Goal: Task Accomplishment & Management: Understand process/instructions

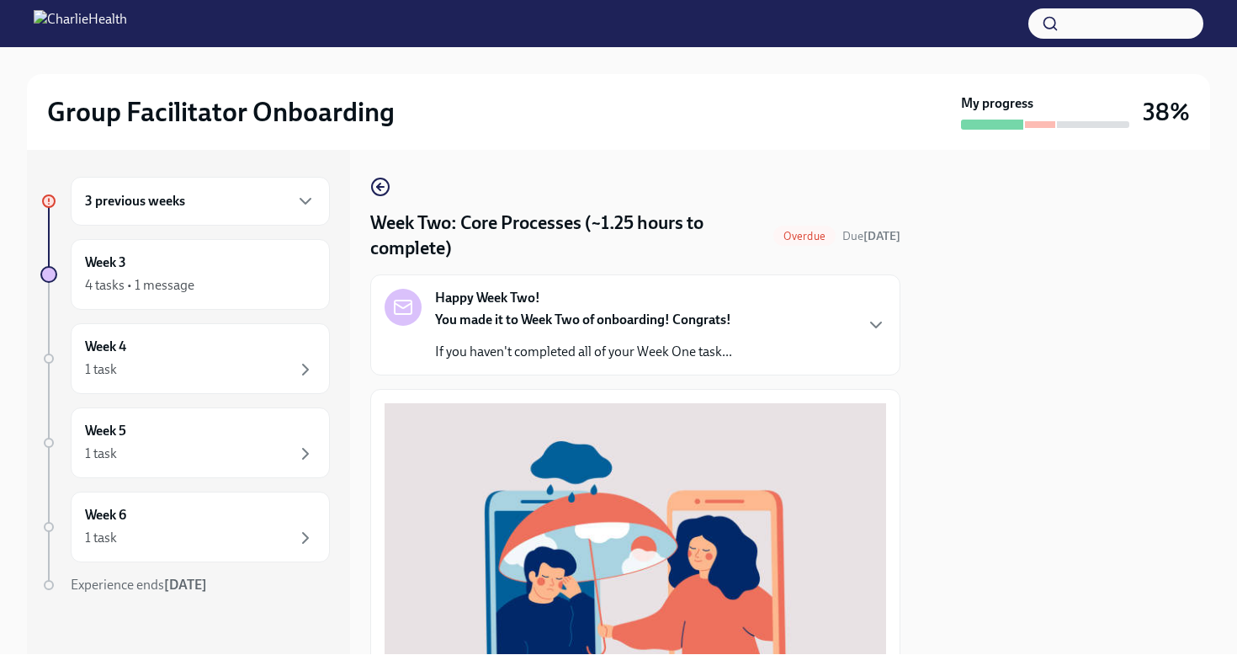
scroll to position [564, 0]
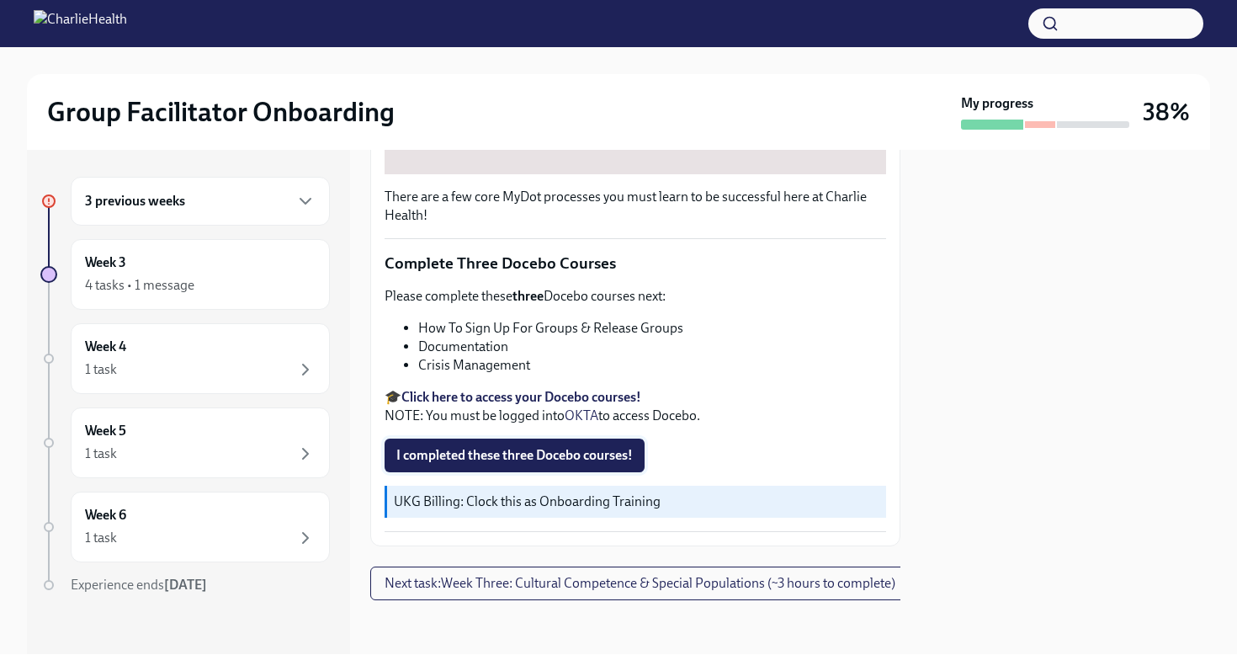
click at [521, 465] on button "I completed these three Docebo courses!" at bounding box center [515, 456] width 260 height 34
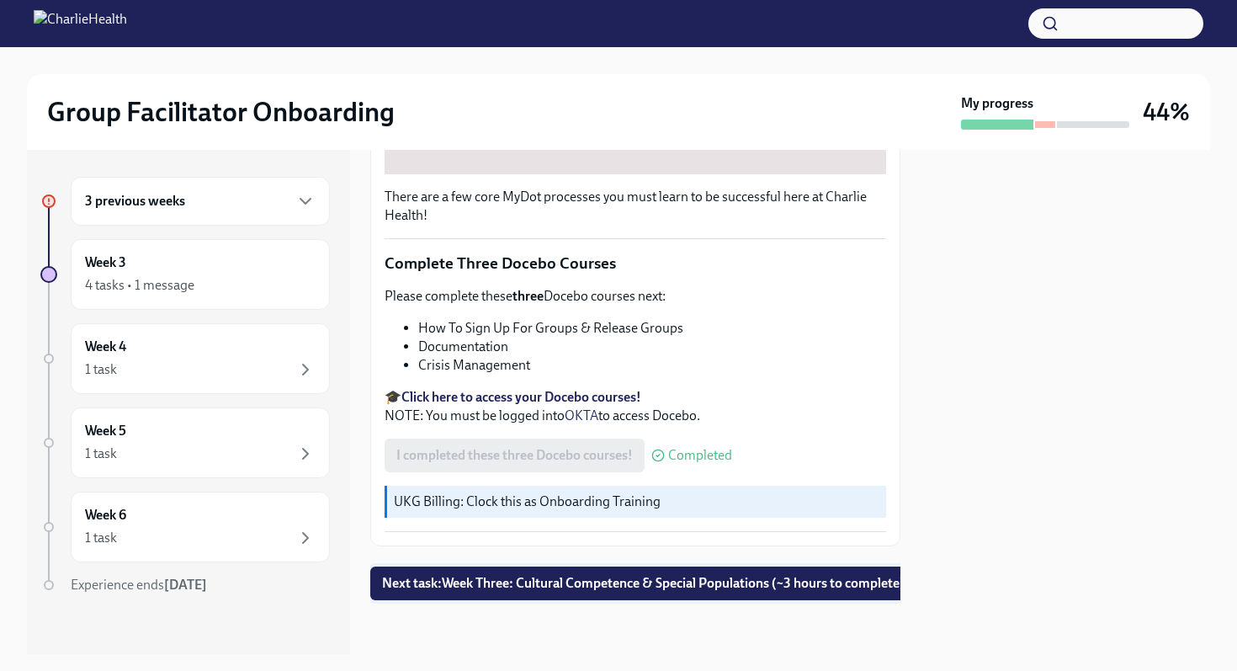
click at [562, 592] on span "Next task : Week Three: Cultural Competence & Special Populations (~3 hours to …" at bounding box center [643, 583] width 523 height 17
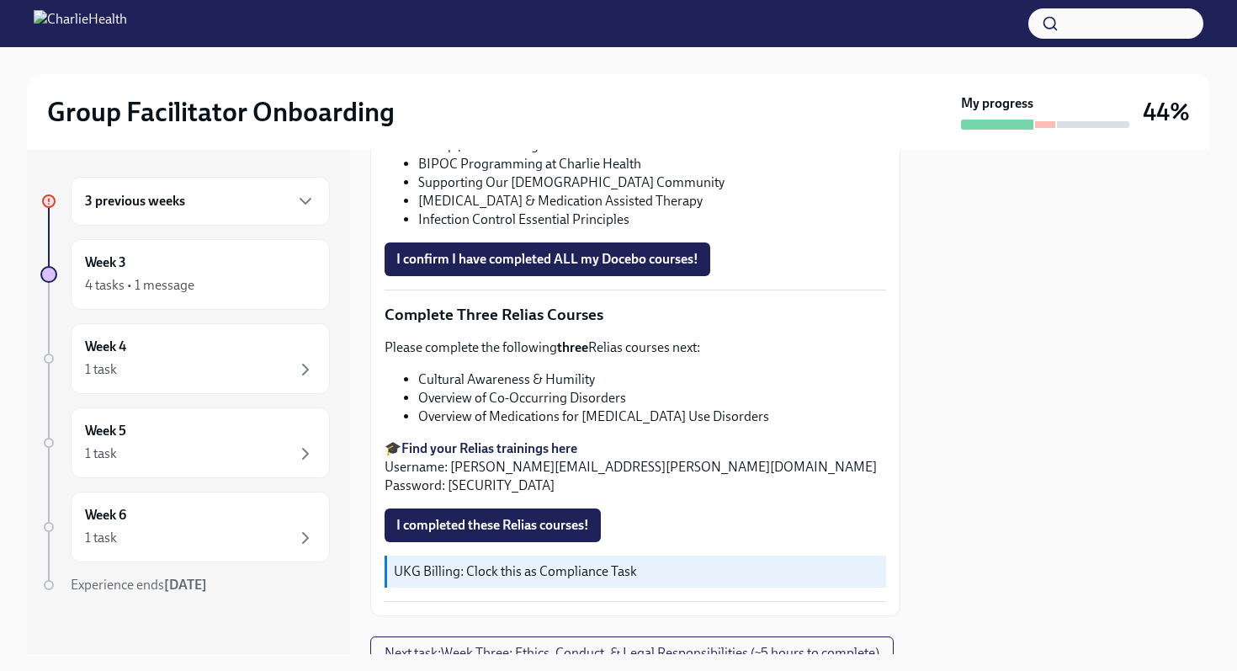
scroll to position [1324, 0]
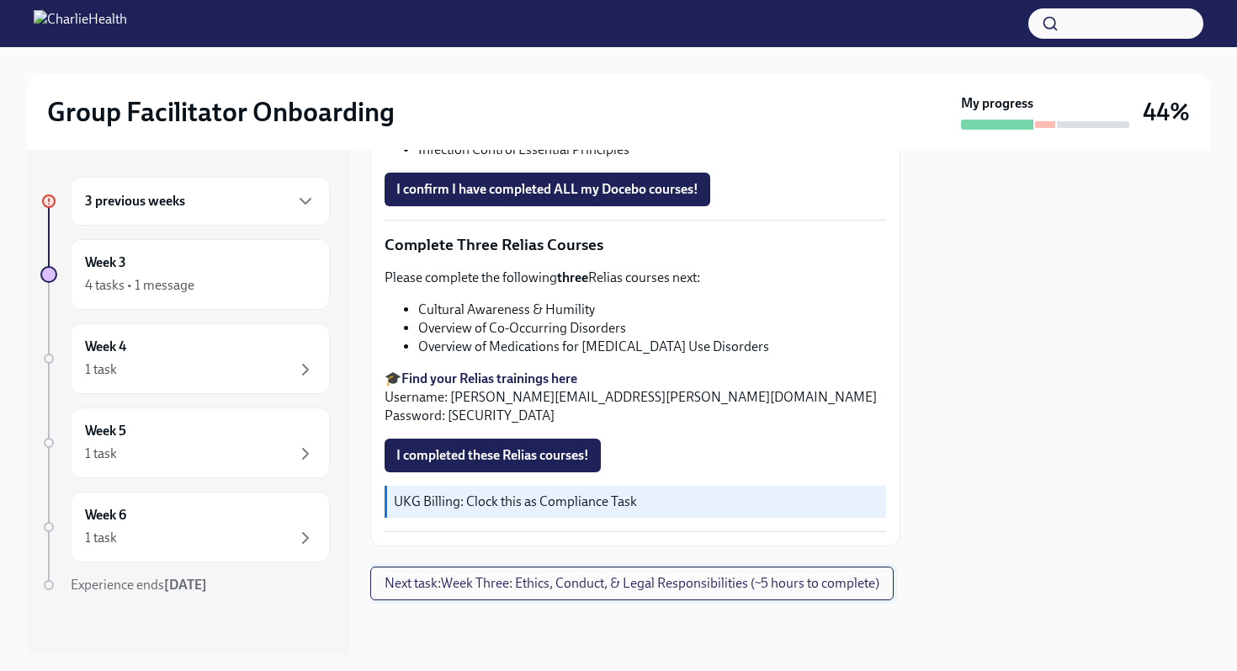
click at [641, 578] on span "Next task : Week Three: Ethics, Conduct, & Legal Responsibilities (~5 hours to …" at bounding box center [632, 583] width 495 height 17
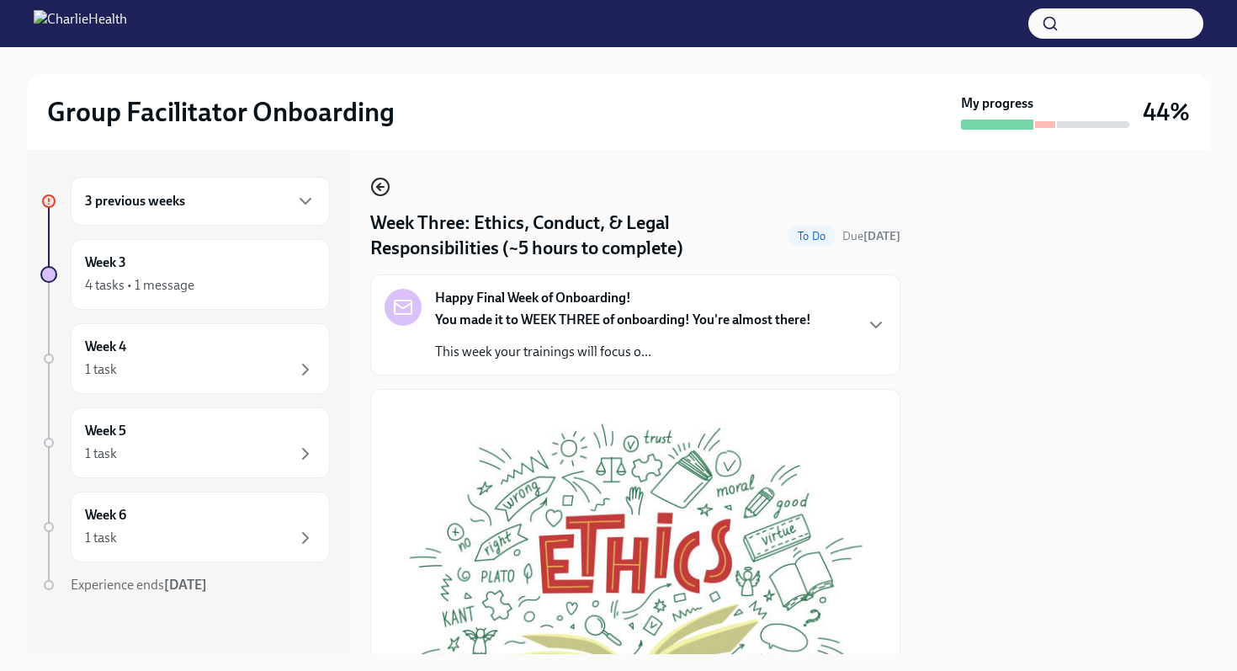
click at [381, 183] on icon "button" at bounding box center [380, 187] width 20 height 20
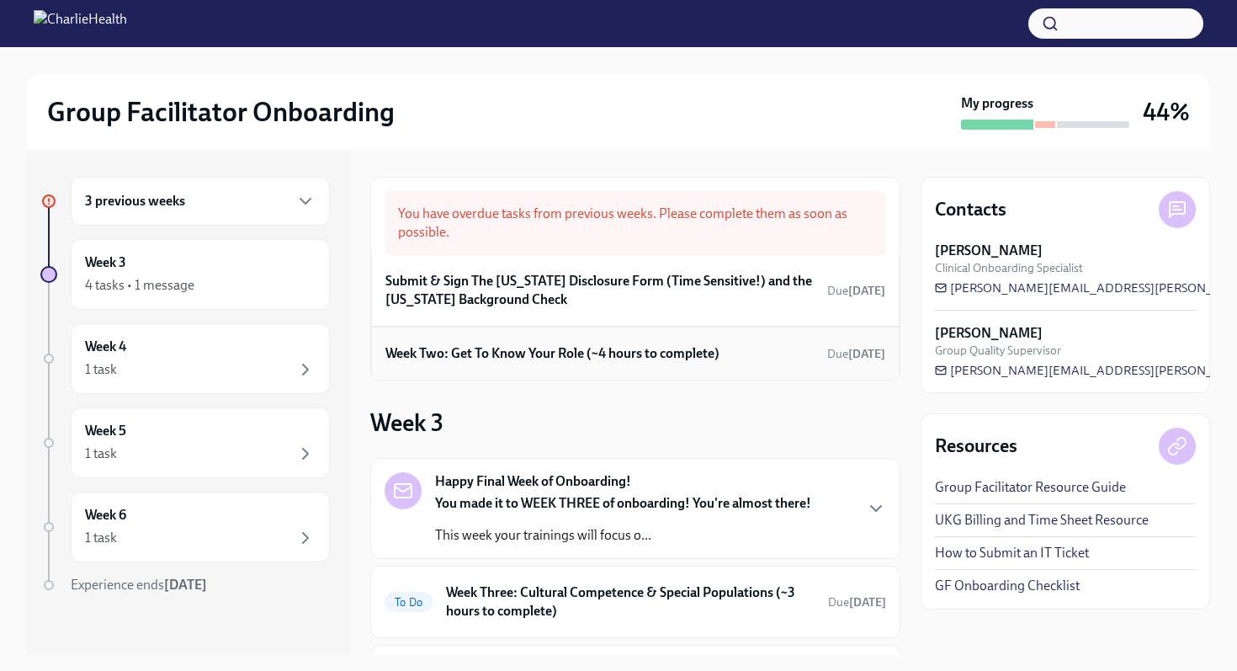
click at [605, 364] on div "Week Two: Get To Know Your Role (~4 hours to complete) Due [DATE]" at bounding box center [635, 353] width 500 height 25
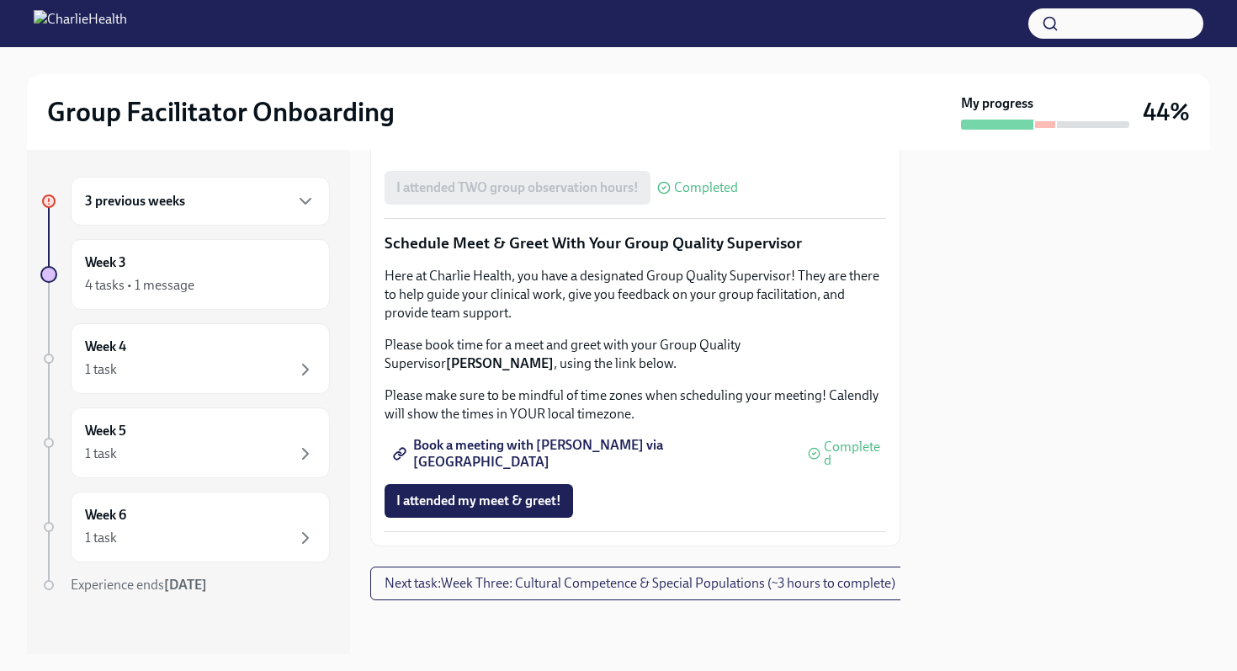
scroll to position [1635, 0]
click at [593, 578] on span "Next task : Week Three: Cultural Competence & Special Populations (~3 hours to …" at bounding box center [640, 583] width 511 height 17
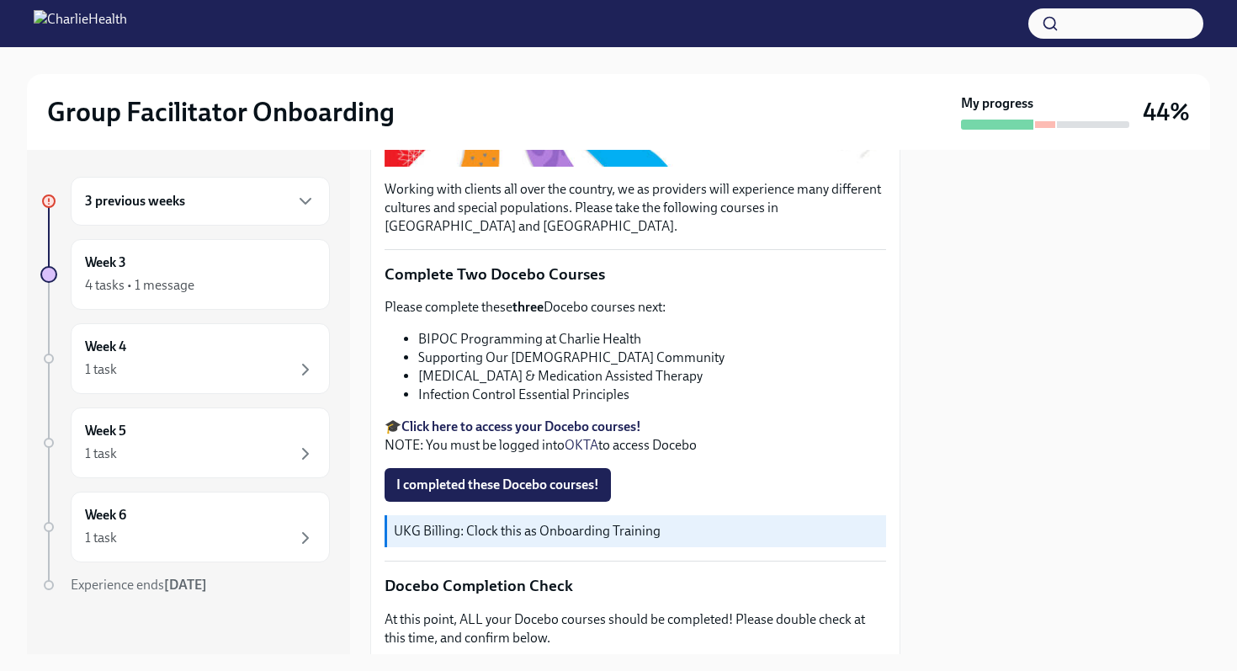
scroll to position [436, 0]
